Goal: Stay updated

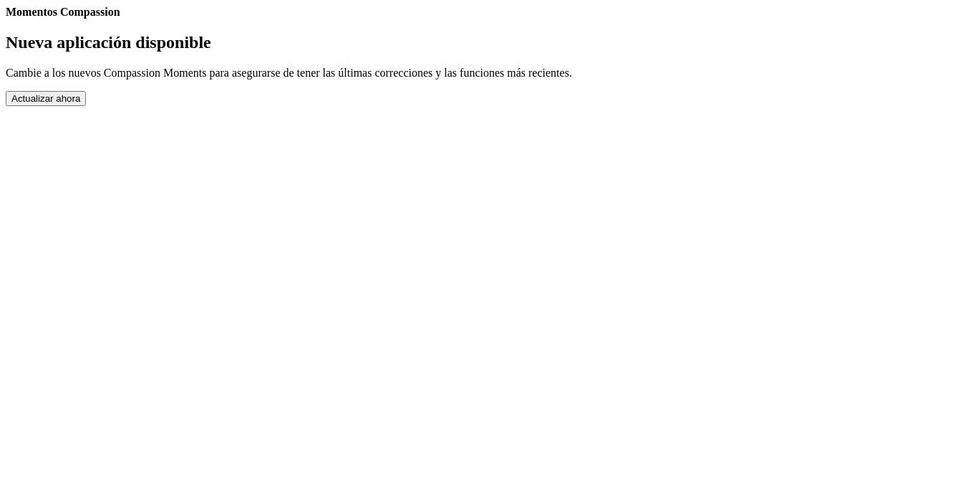
click at [86, 106] on button "Actualizar ahora" at bounding box center [46, 98] width 80 height 15
